Goal: Task Accomplishment & Management: Use online tool/utility

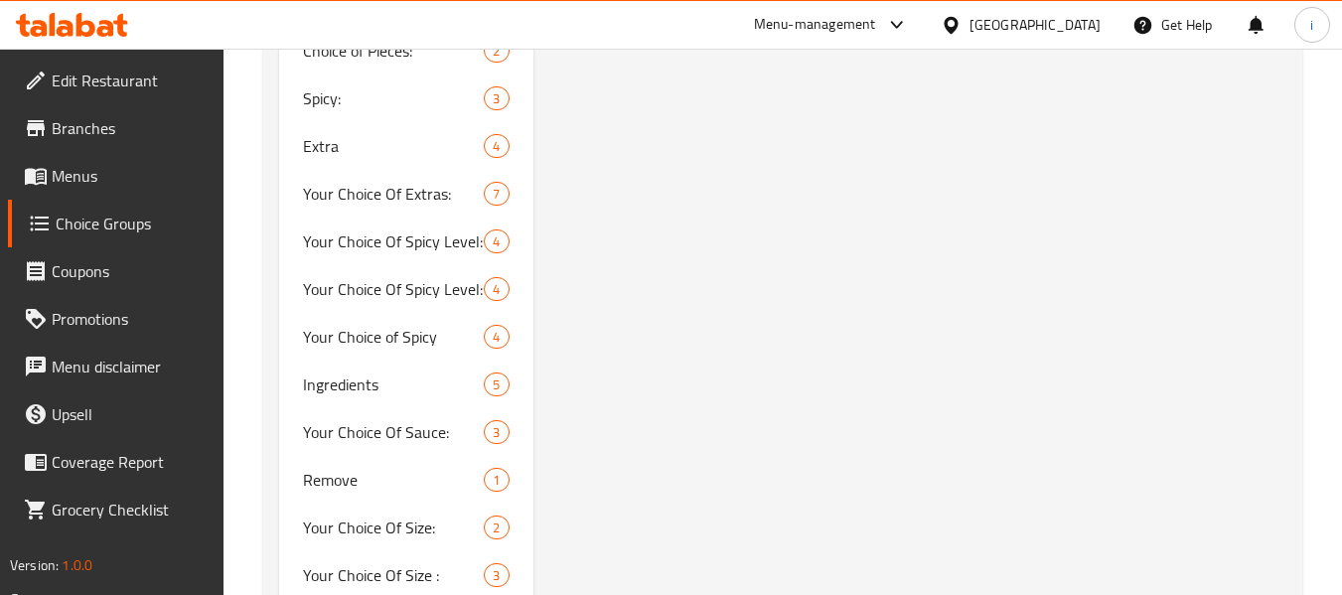
scroll to position [1052, 0]
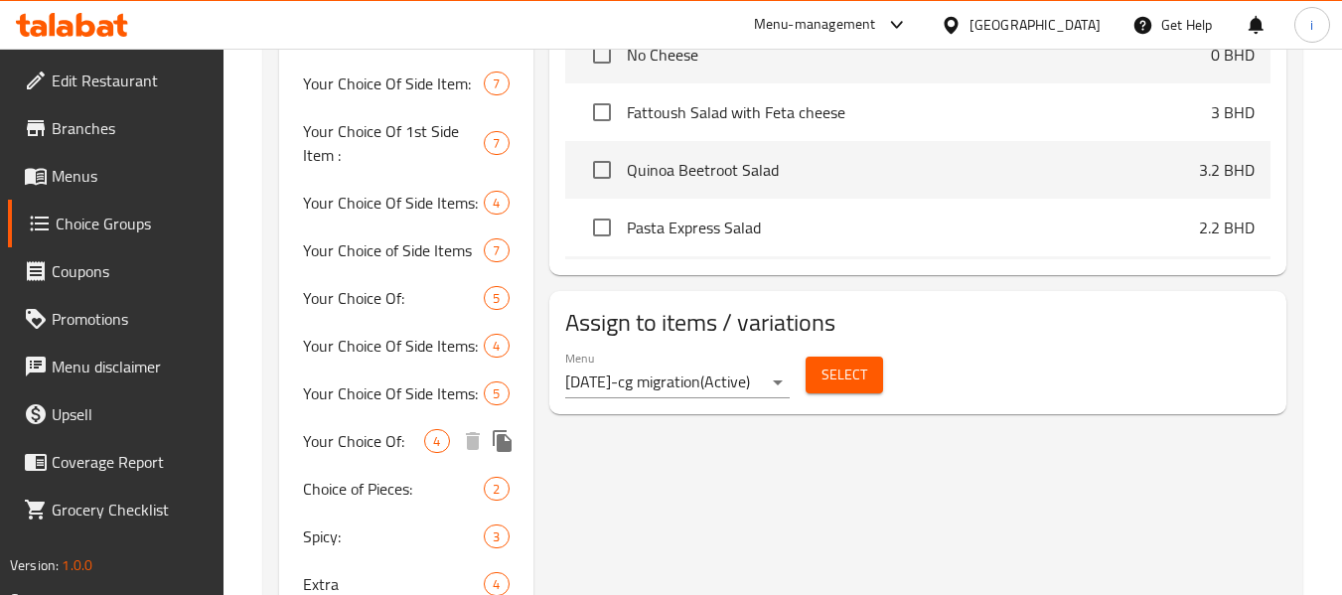
click at [384, 441] on span "Your Choice Of:" at bounding box center [363, 441] width 121 height 24
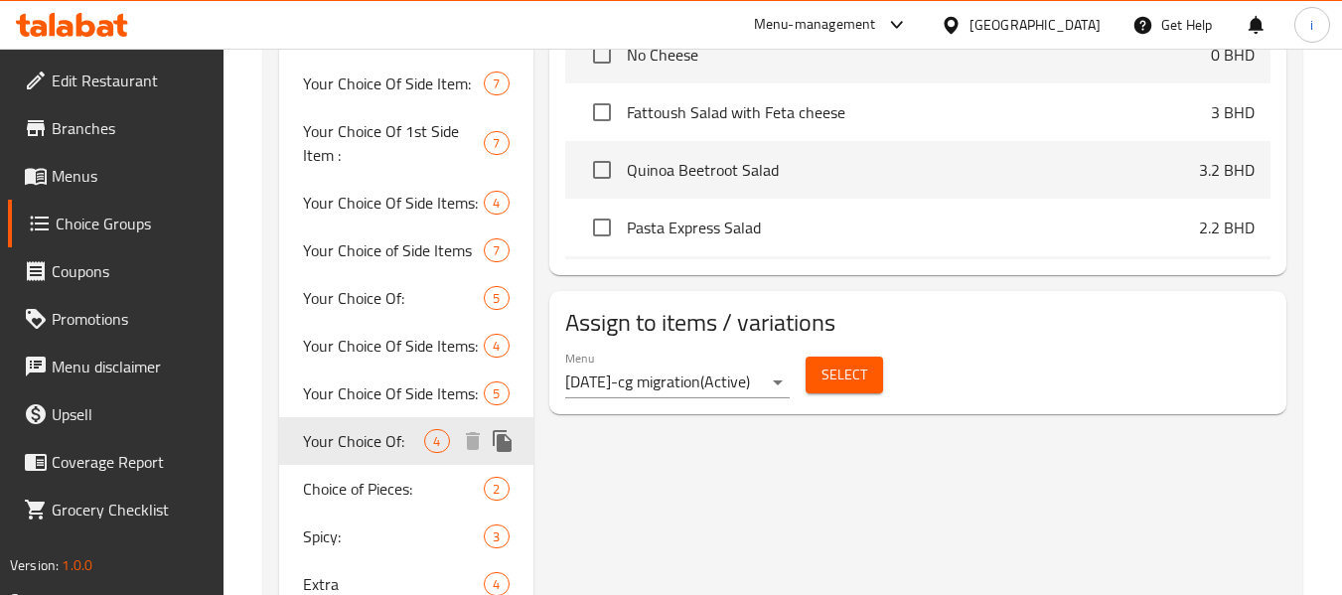
type input "Your Choice Of:"
type input "إختيارك من:"
type input "0"
type input "2"
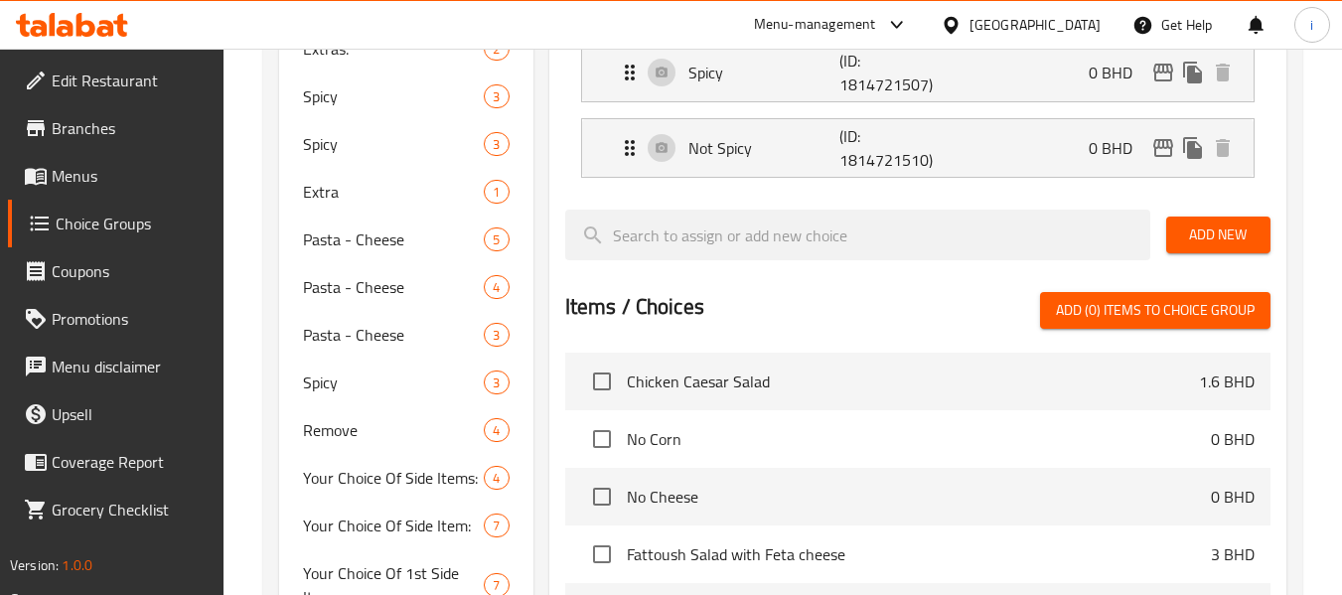
scroll to position [655, 0]
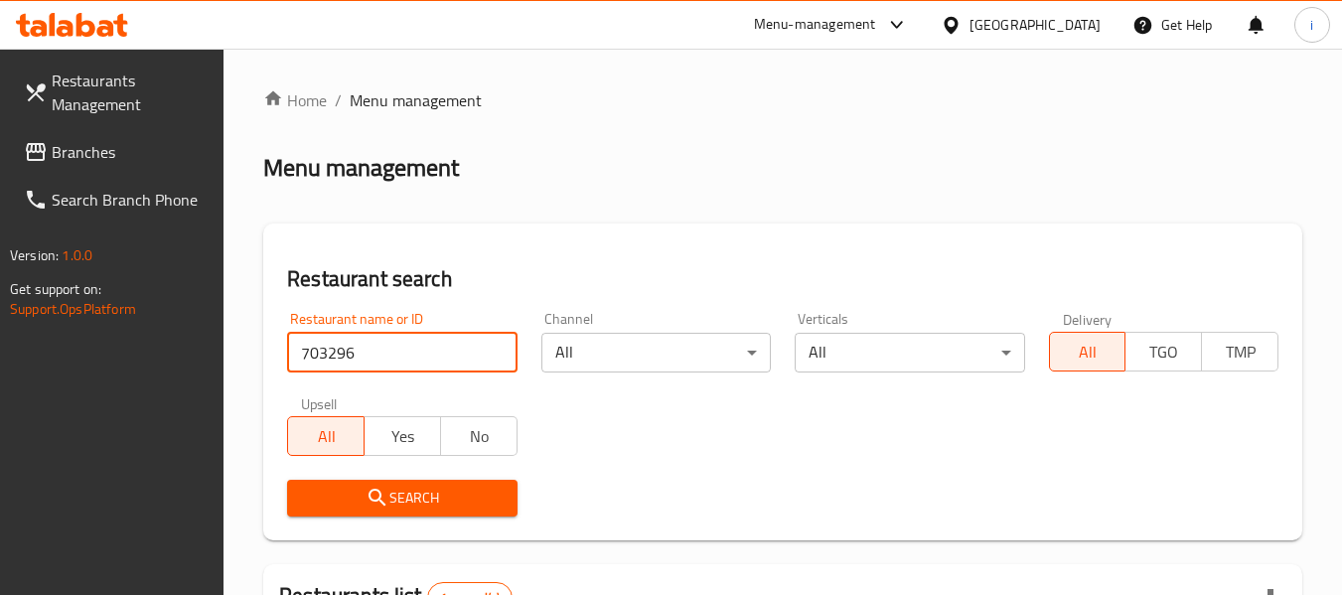
click at [104, 28] on icon at bounding box center [105, 28] width 17 height 17
